Goal: Transaction & Acquisition: Book appointment/travel/reservation

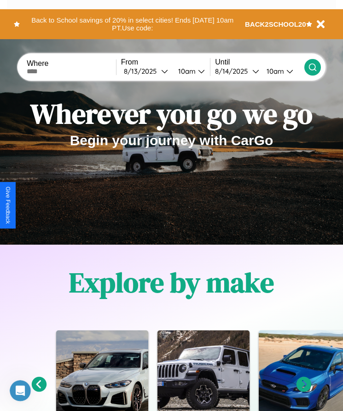
scroll to position [154, 0]
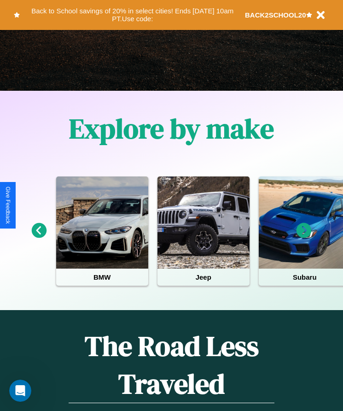
click at [304, 237] on icon at bounding box center [304, 230] width 15 height 15
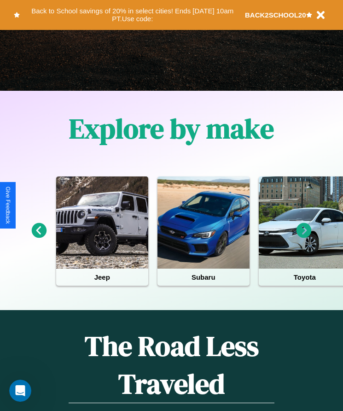
click at [304, 237] on icon at bounding box center [304, 230] width 15 height 15
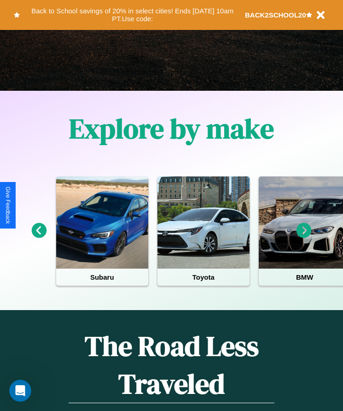
click at [304, 237] on icon at bounding box center [304, 230] width 15 height 15
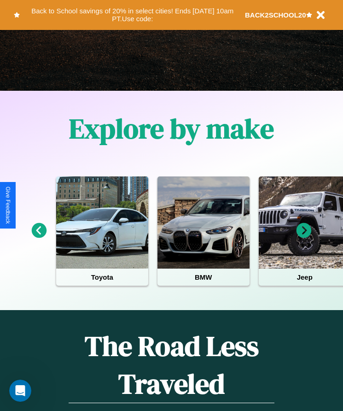
click at [39, 237] on icon at bounding box center [39, 230] width 15 height 15
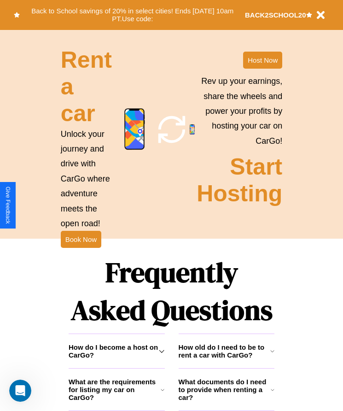
scroll to position [1034, 0]
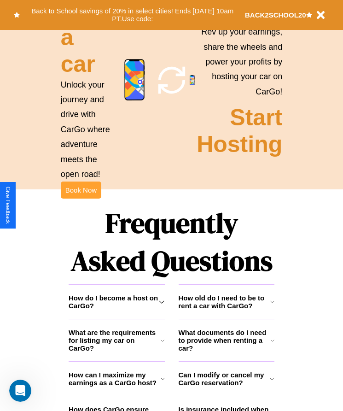
click at [81, 198] on button "Book Now" at bounding box center [81, 189] width 41 height 17
